Goal: Check status: Check status

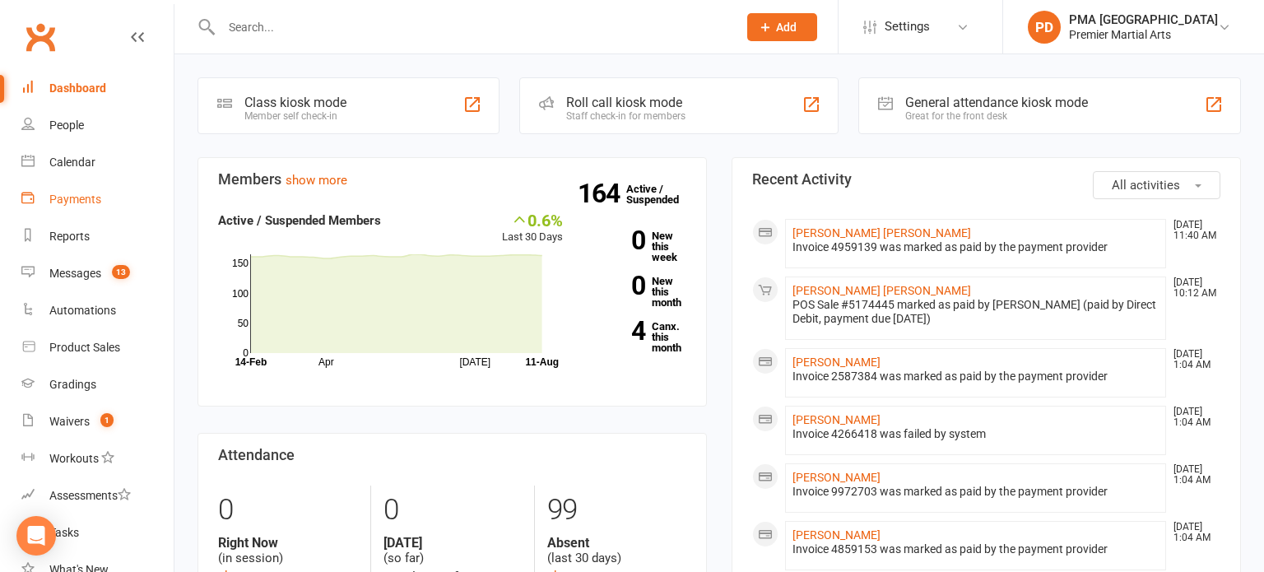
click at [72, 194] on div "Payments" at bounding box center [75, 199] width 52 height 13
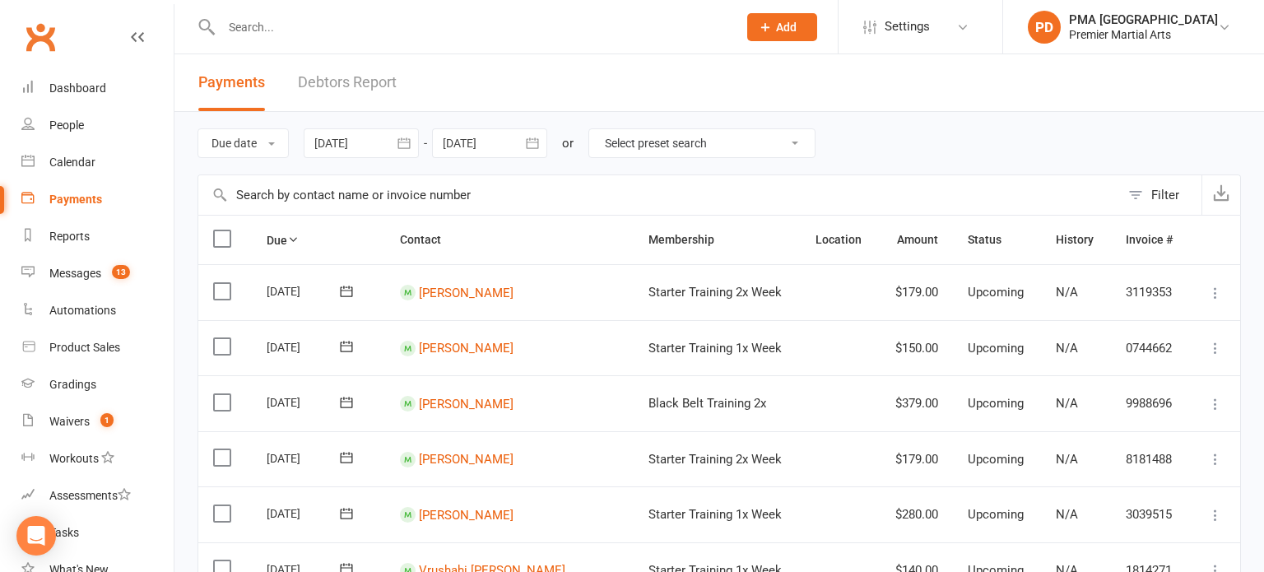
click at [336, 84] on link "Debtors Report" at bounding box center [347, 82] width 99 height 57
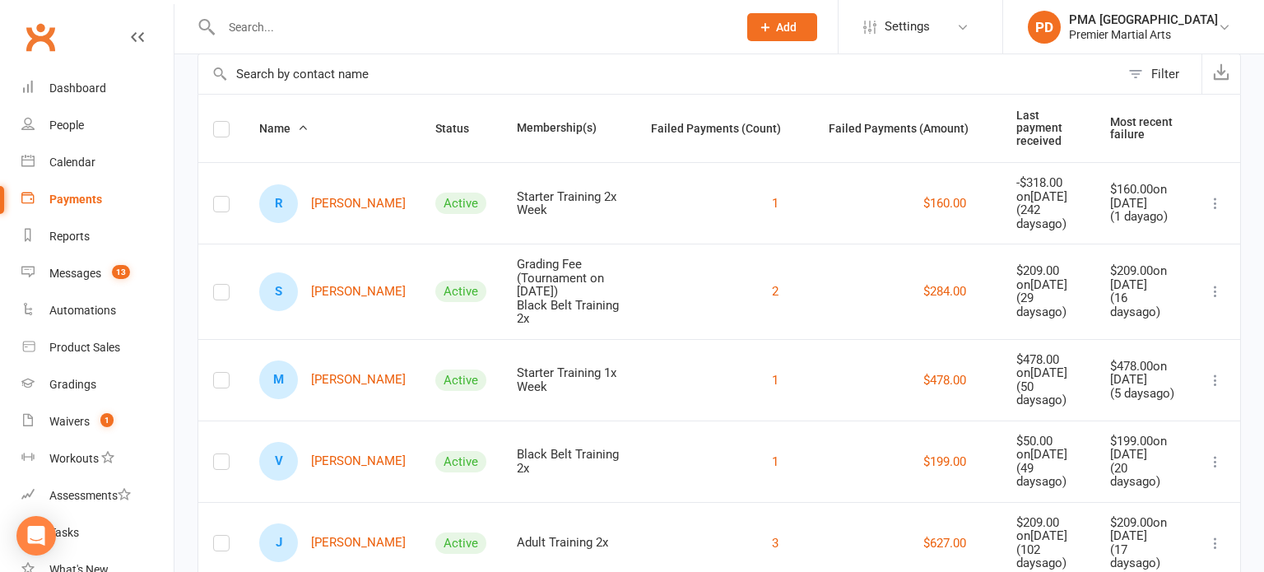
scroll to position [137, 0]
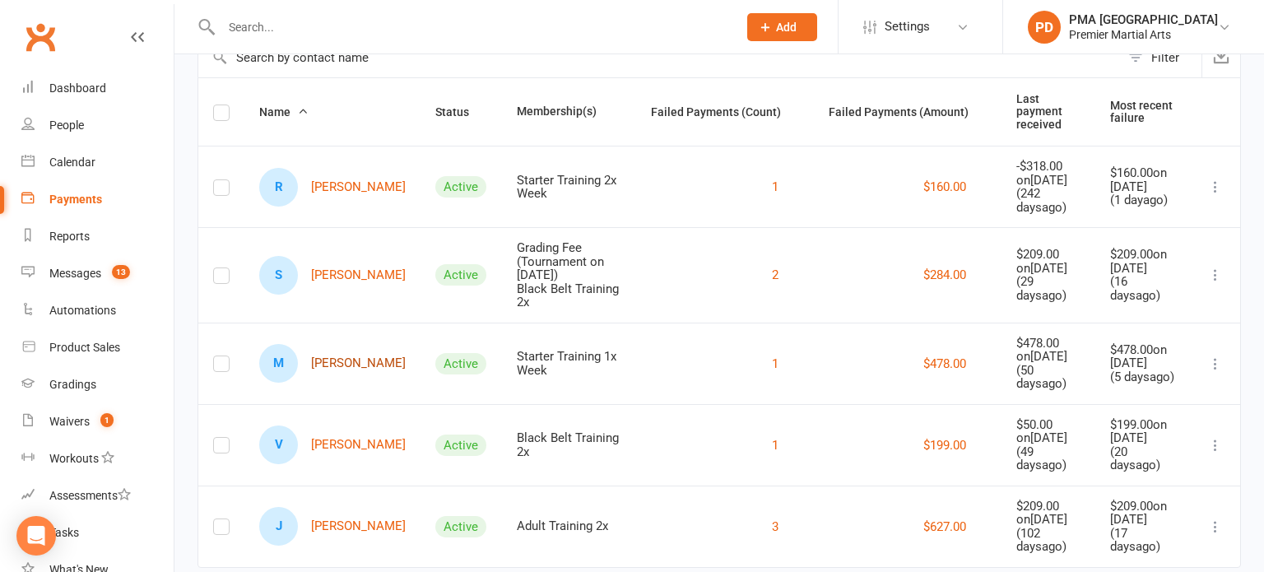
click at [316, 344] on link "M [PERSON_NAME]" at bounding box center [332, 363] width 147 height 39
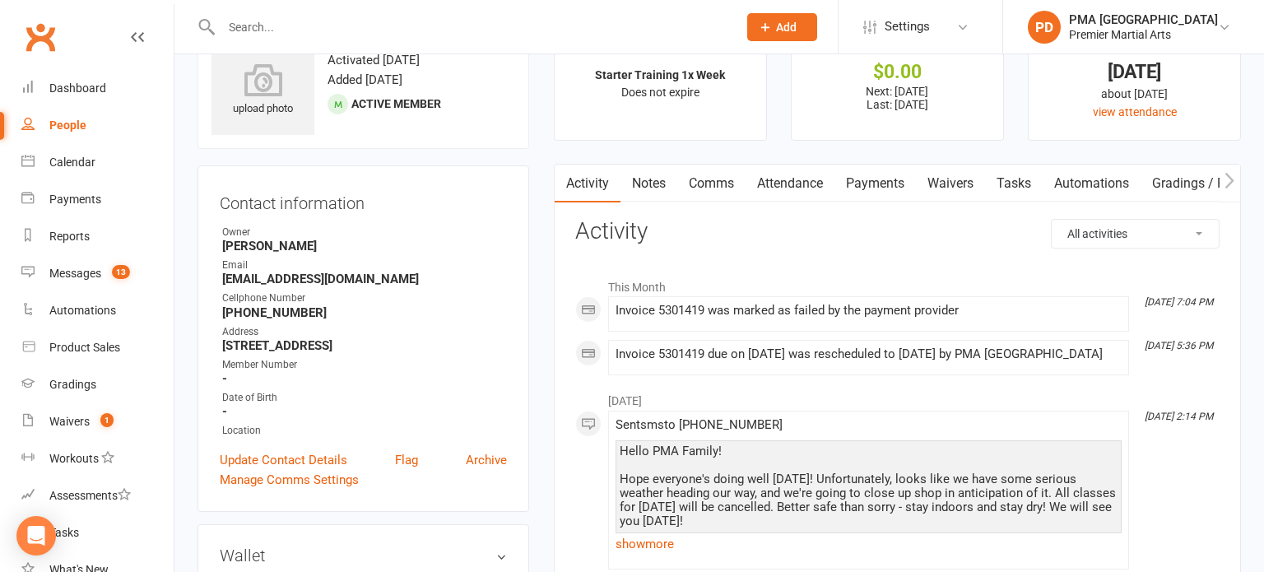
scroll to position [49, 0]
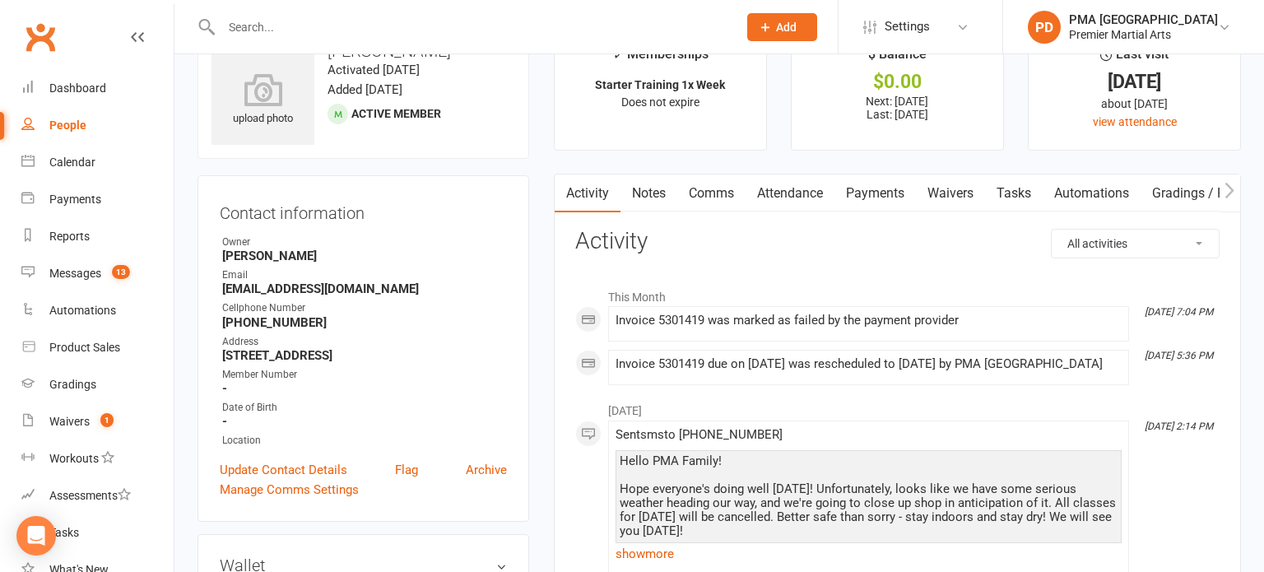
click at [873, 200] on link "Payments" at bounding box center [875, 193] width 81 height 38
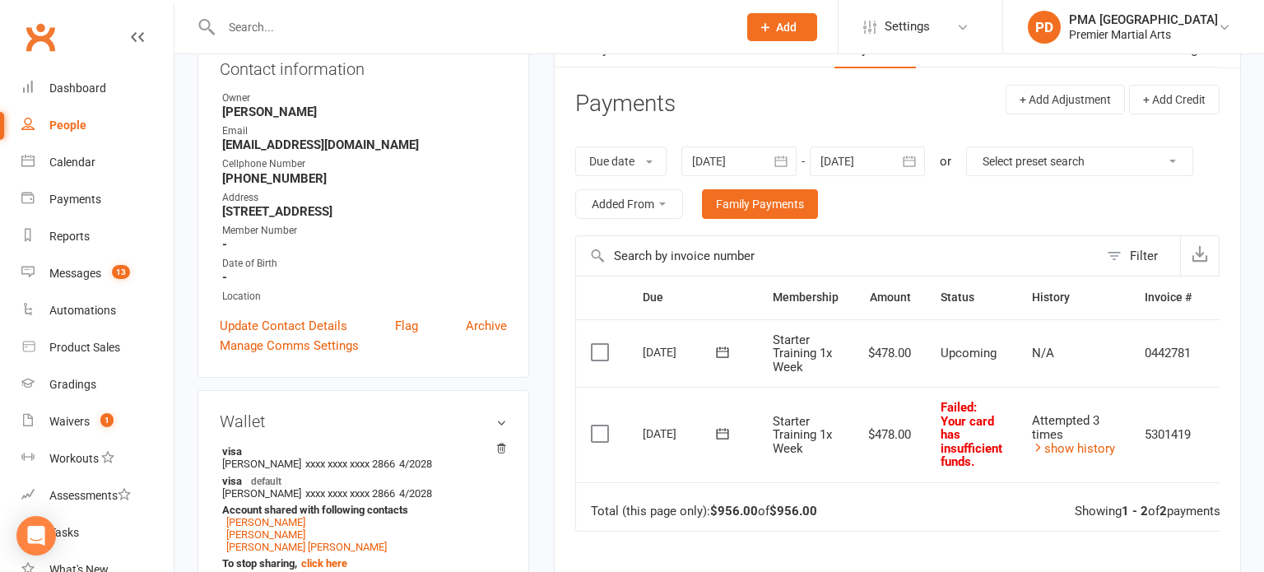
scroll to position [206, 0]
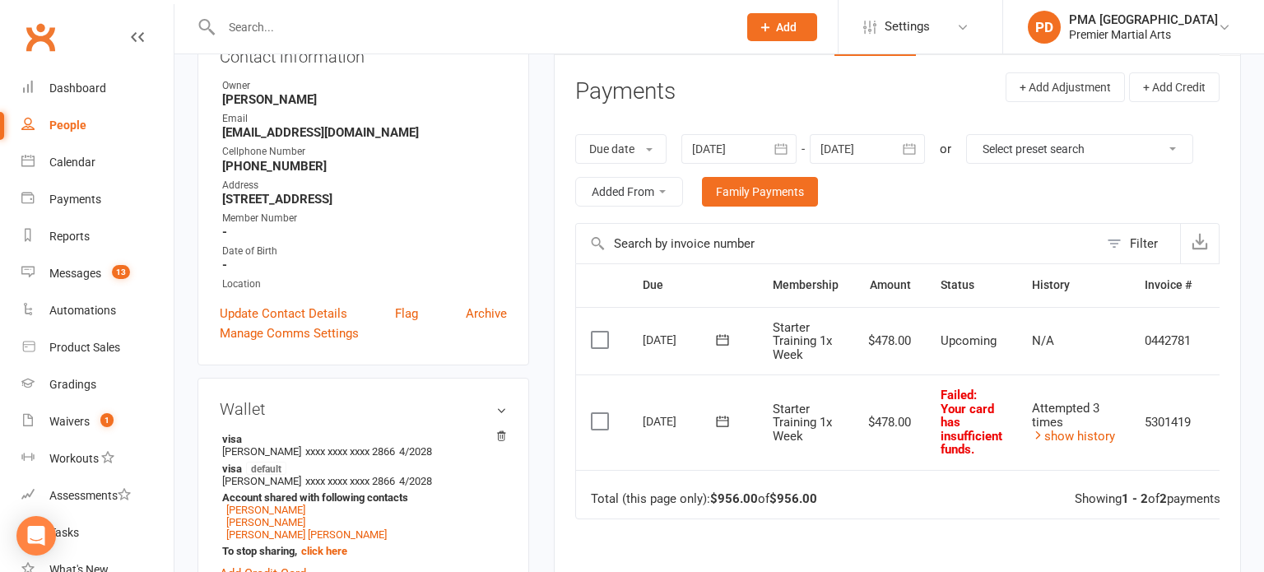
click at [724, 424] on icon at bounding box center [722, 421] width 12 height 11
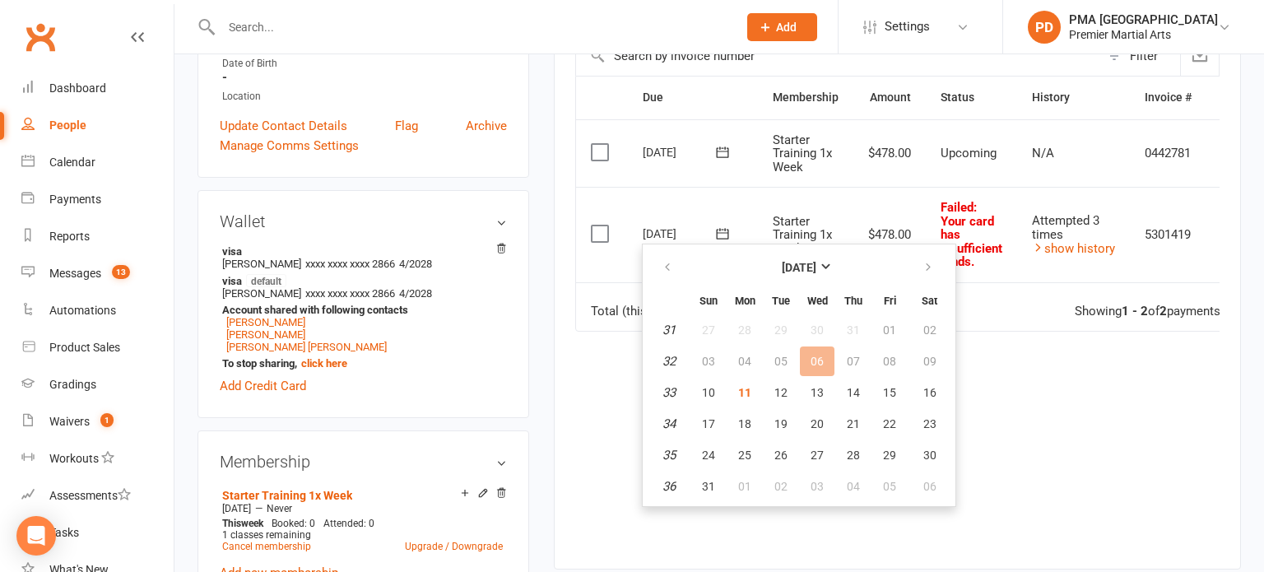
scroll to position [398, 0]
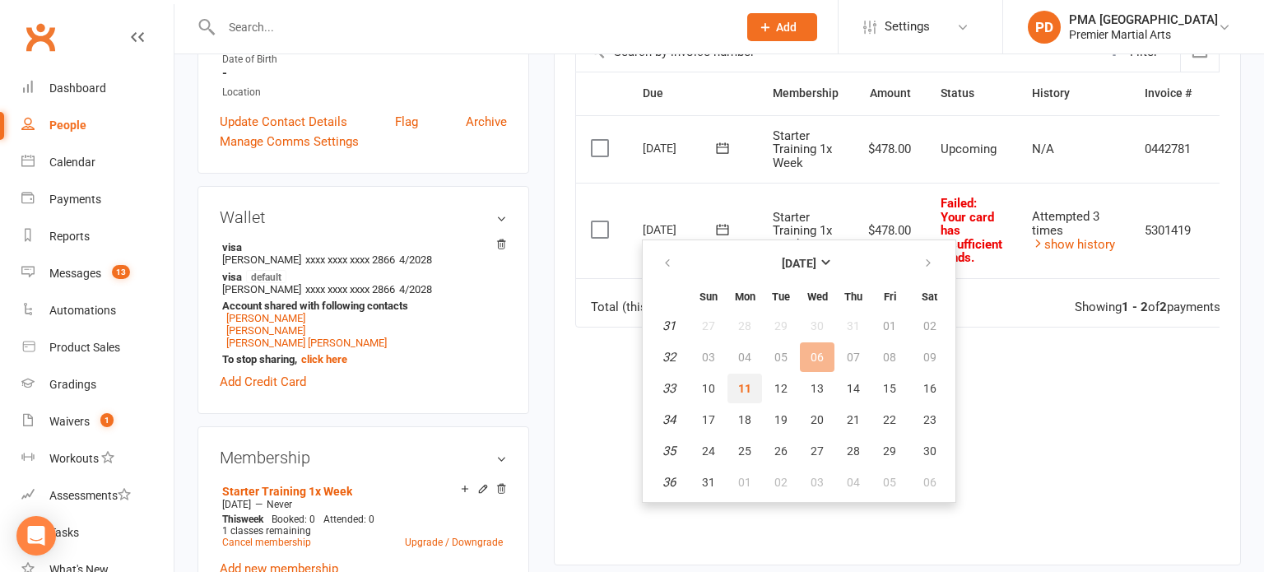
click at [744, 397] on button "11" at bounding box center [745, 389] width 35 height 30
